Goal: Transaction & Acquisition: Purchase product/service

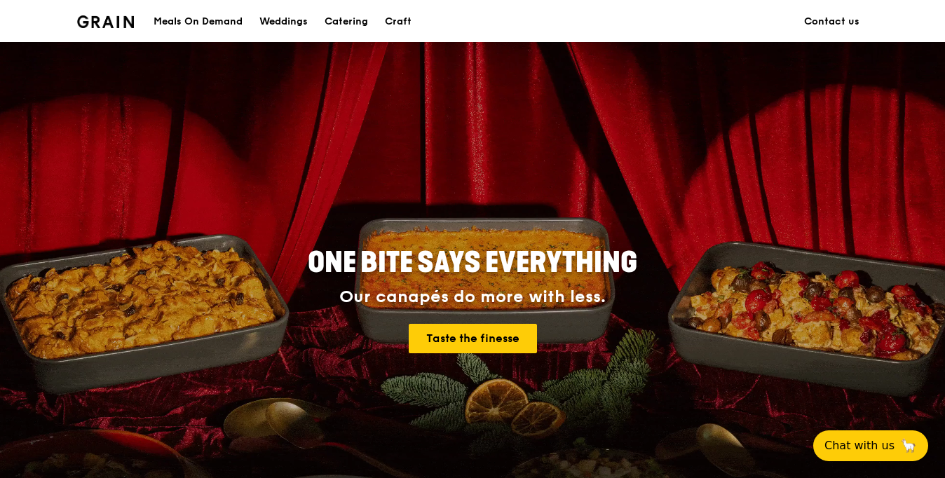
scroll to position [421, 0]
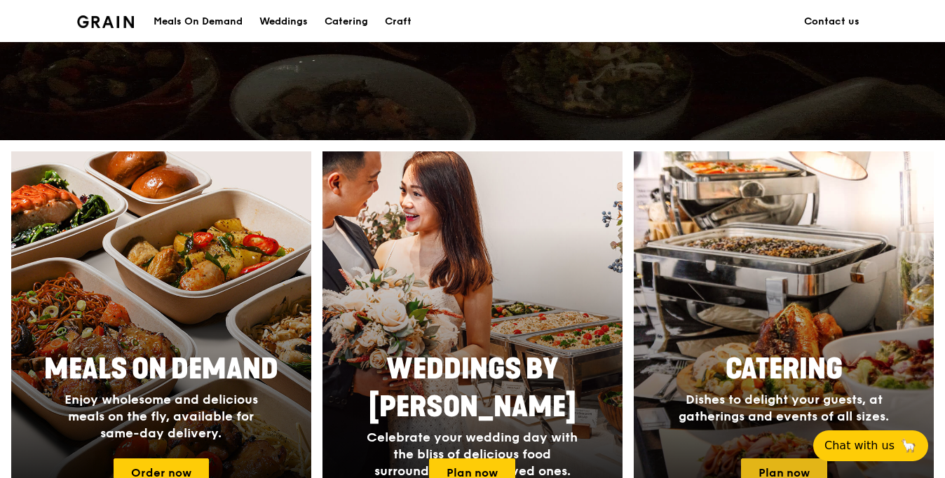
click at [783, 459] on link "Plan now" at bounding box center [784, 473] width 86 height 29
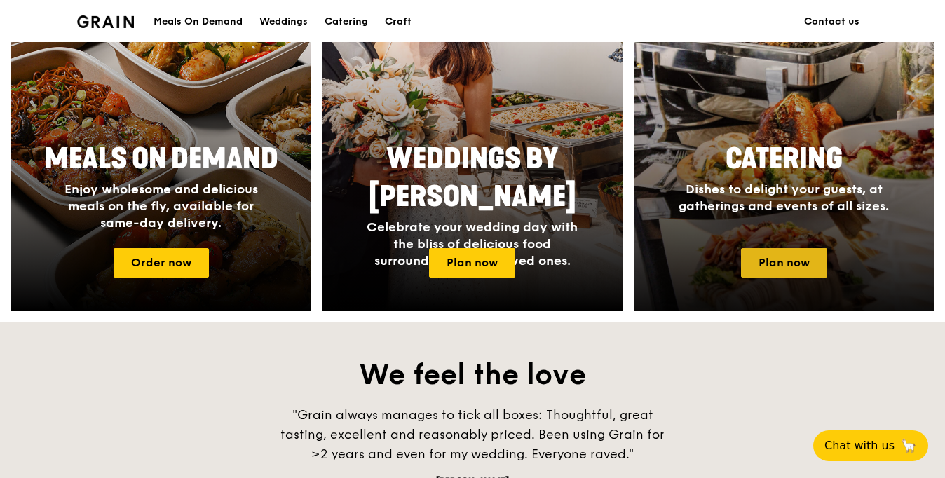
scroll to position [0, 0]
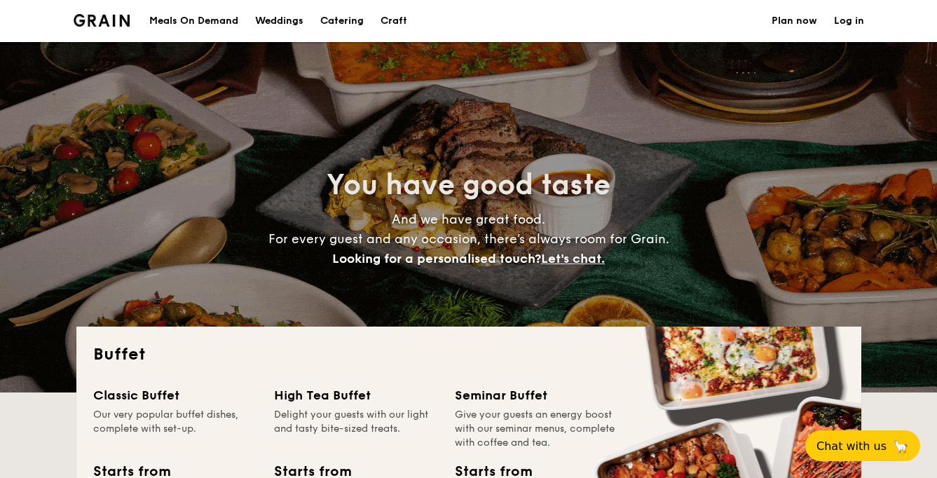
select select
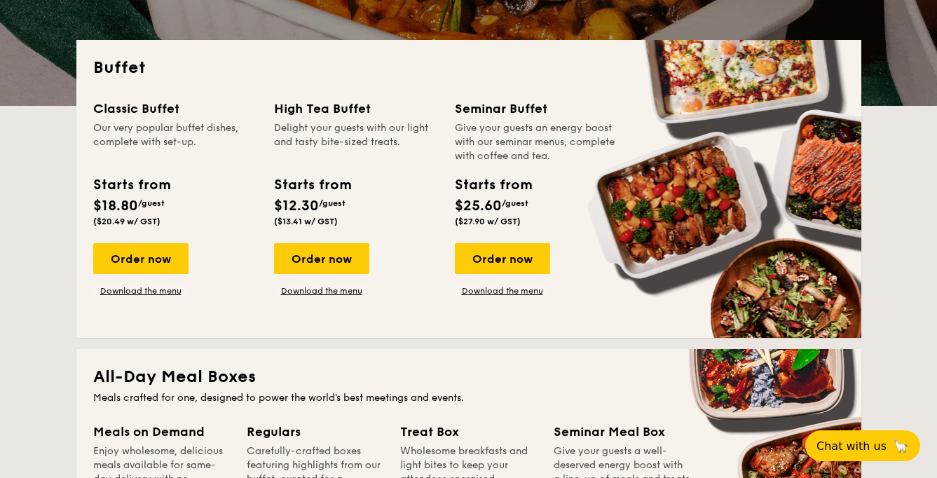
scroll to position [280, 0]
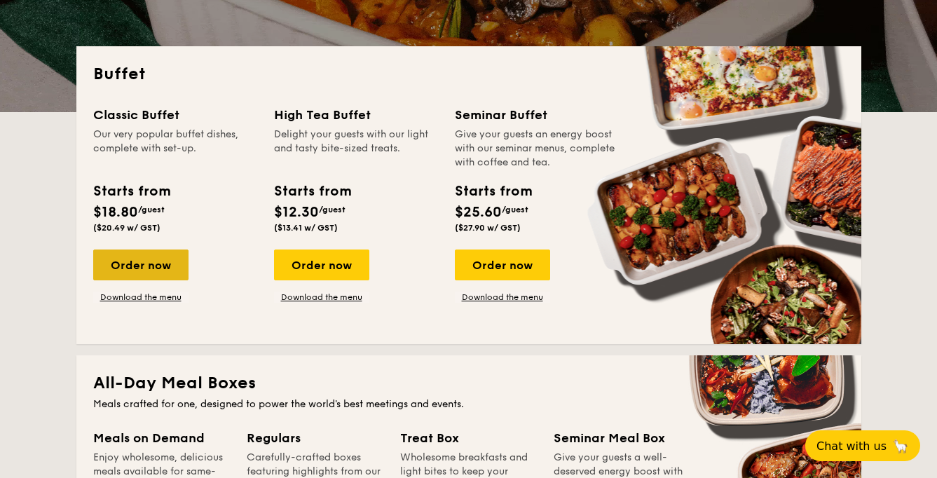
click at [147, 265] on div "Order now" at bounding box center [140, 265] width 95 height 31
